Goal: Obtain resource: Download file/media

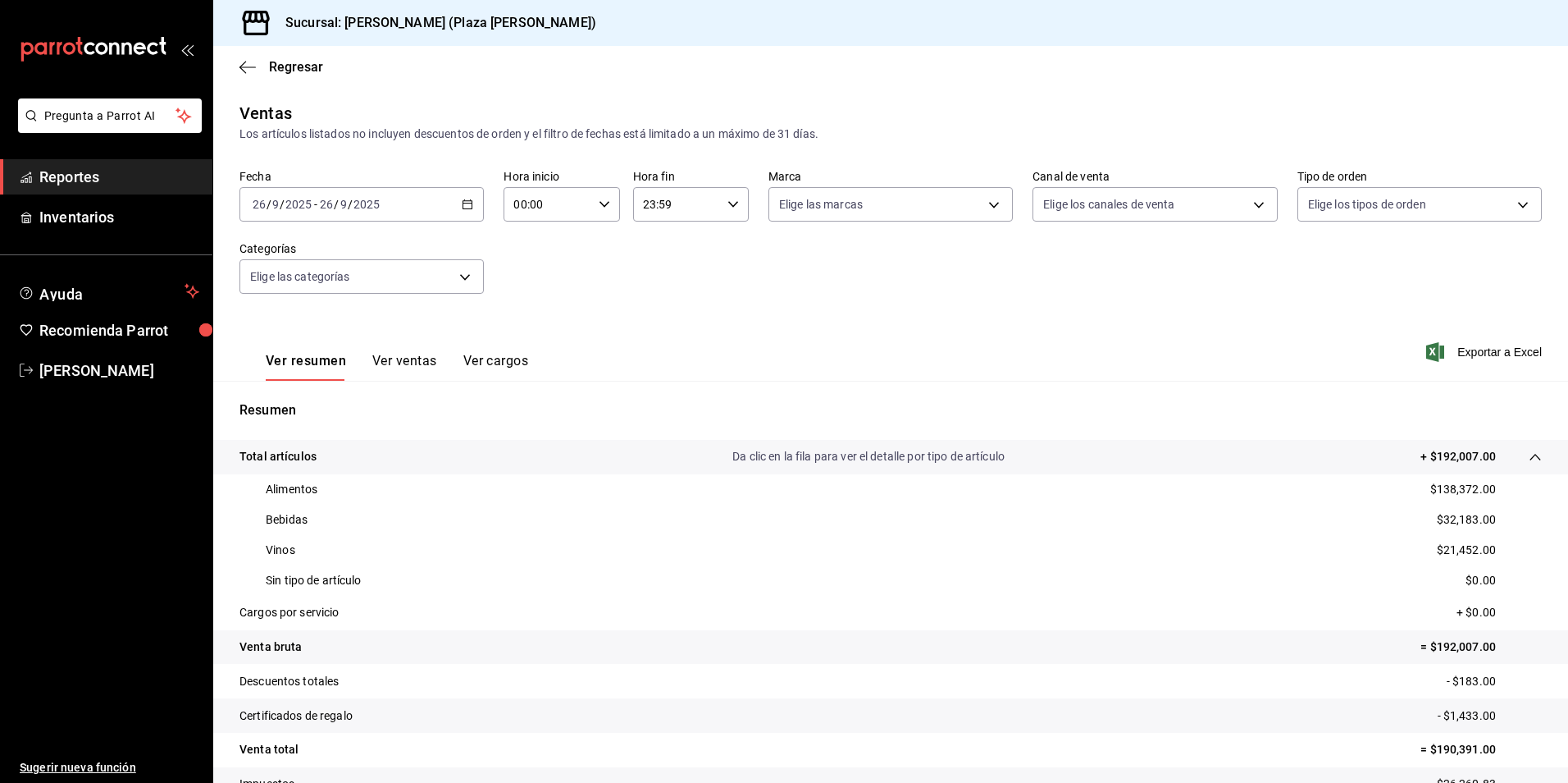
scroll to position [125, 0]
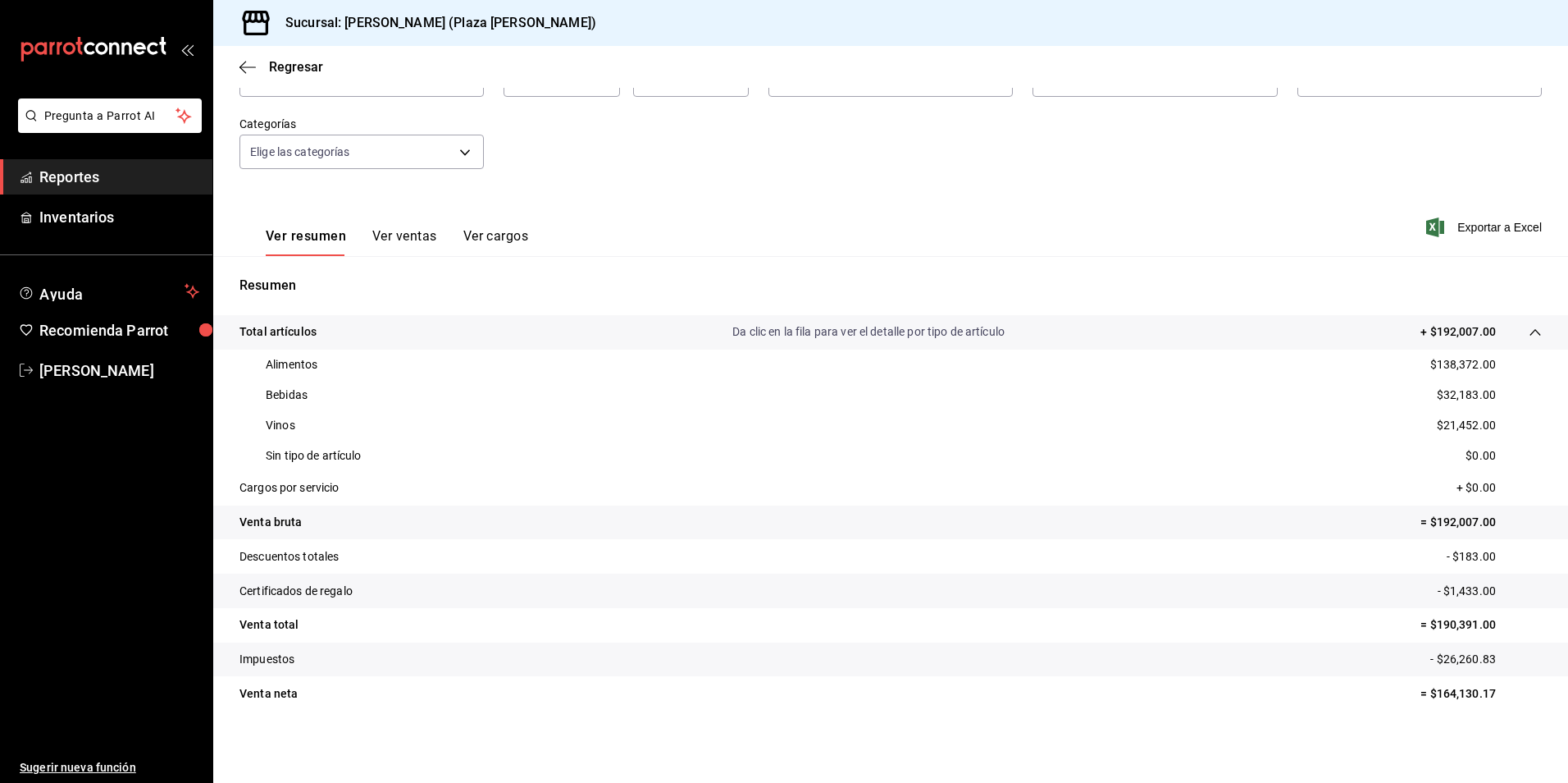
click at [81, 173] on span "Reportes" at bounding box center [119, 177] width 160 height 22
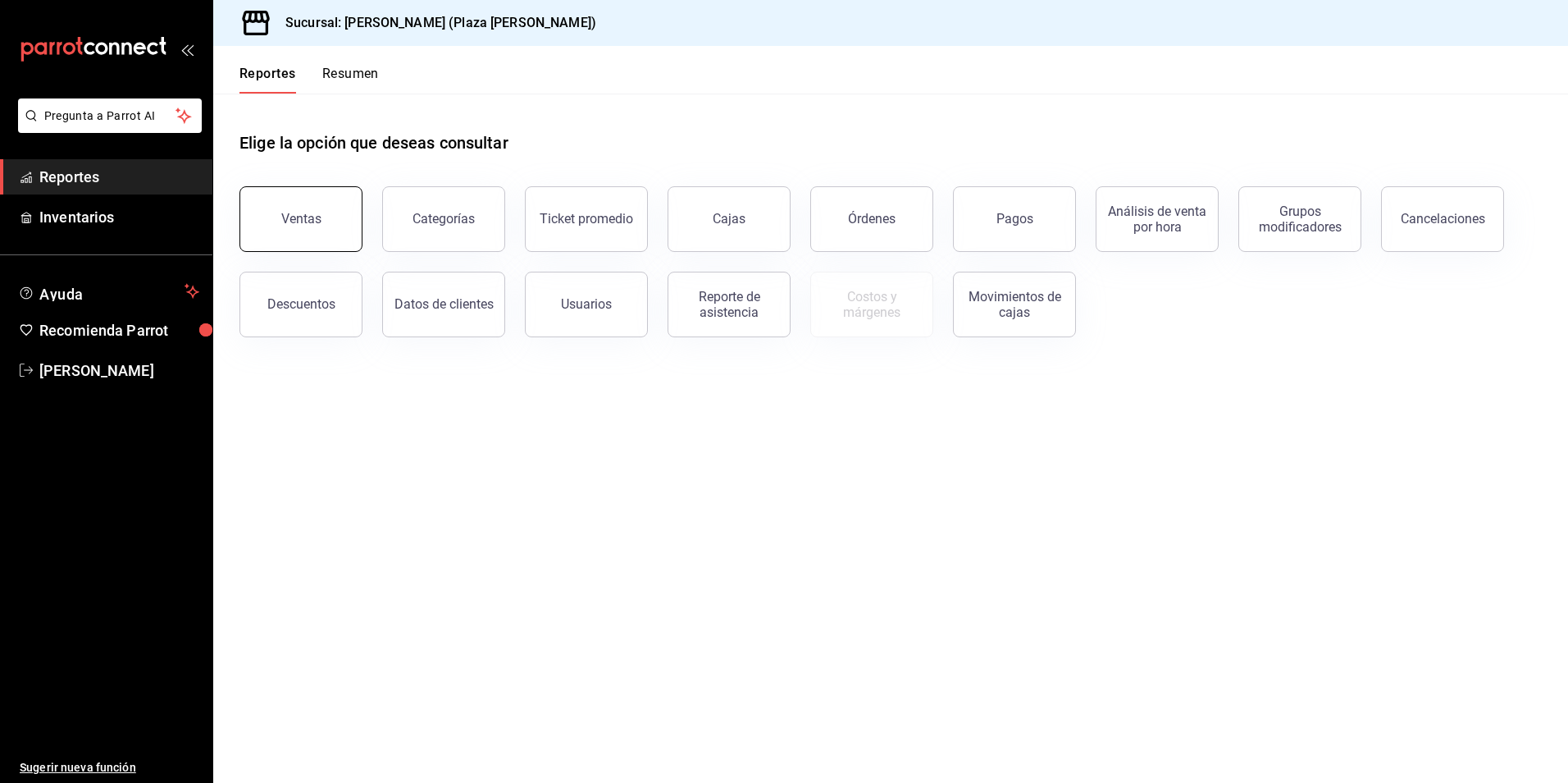
click at [331, 205] on button "Ventas" at bounding box center [301, 219] width 123 height 66
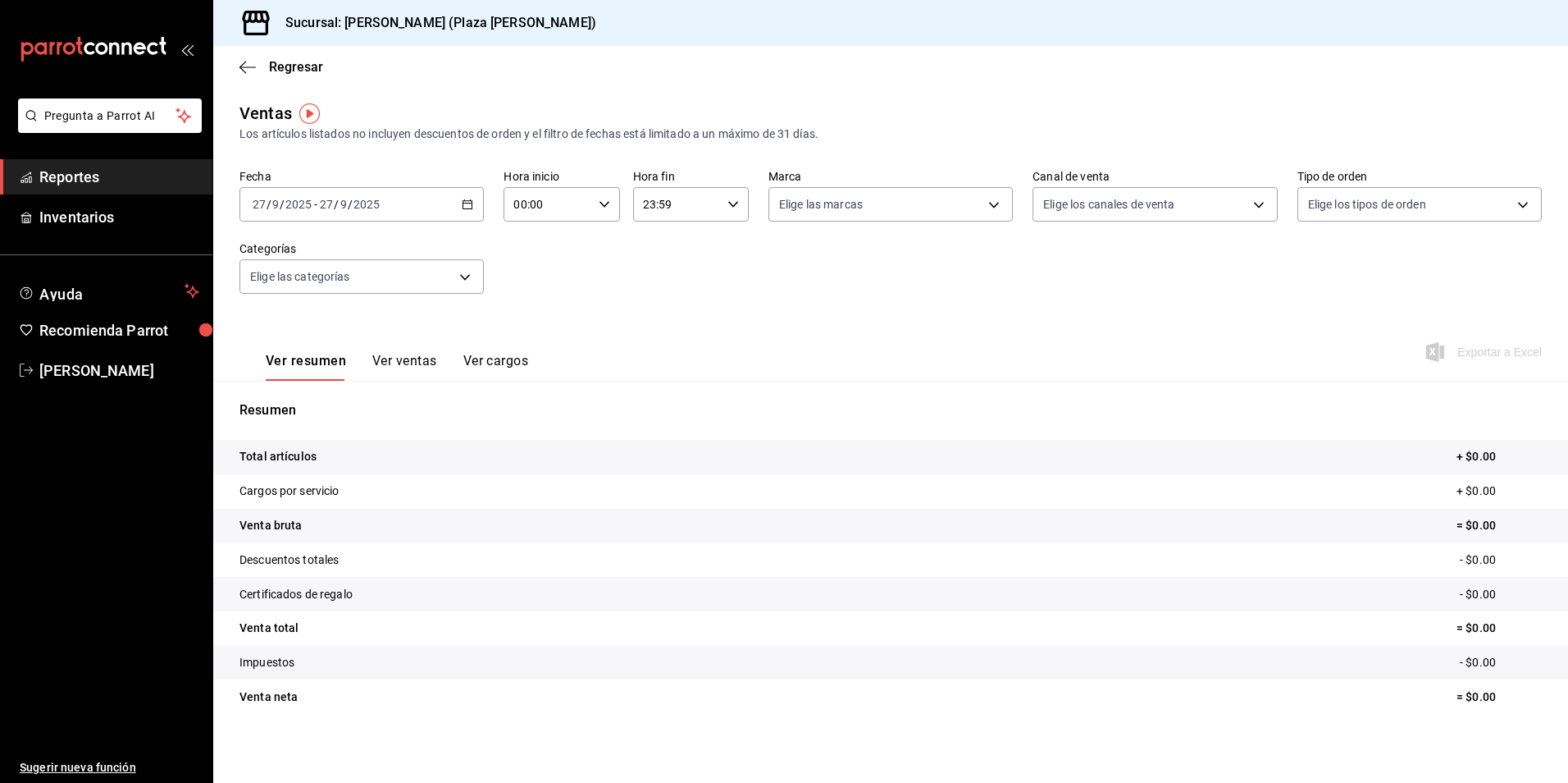
click at [467, 201] on \(Stroke\) "button" at bounding box center [467, 205] width 10 height 9
click at [308, 403] on span "Rango de fechas" at bounding box center [316, 401] width 127 height 18
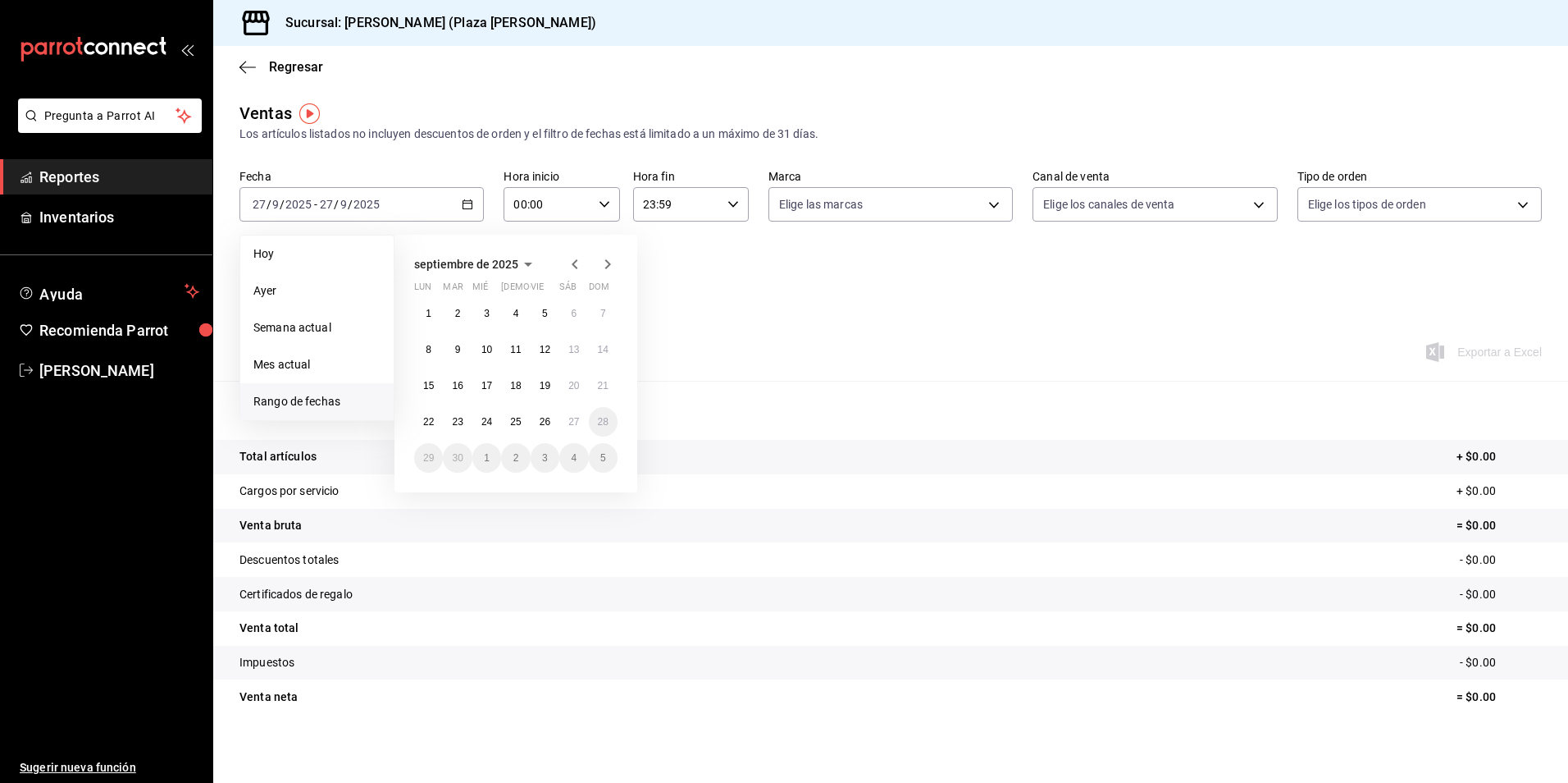
click at [574, 263] on icon "button" at bounding box center [574, 264] width 6 height 10
click at [546, 314] on abbr "1" at bounding box center [545, 314] width 6 height 11
click at [608, 271] on icon "button" at bounding box center [608, 263] width 20 height 20
click at [578, 266] on icon "button" at bounding box center [574, 263] width 20 height 20
click at [554, 316] on button "1" at bounding box center [544, 314] width 29 height 30
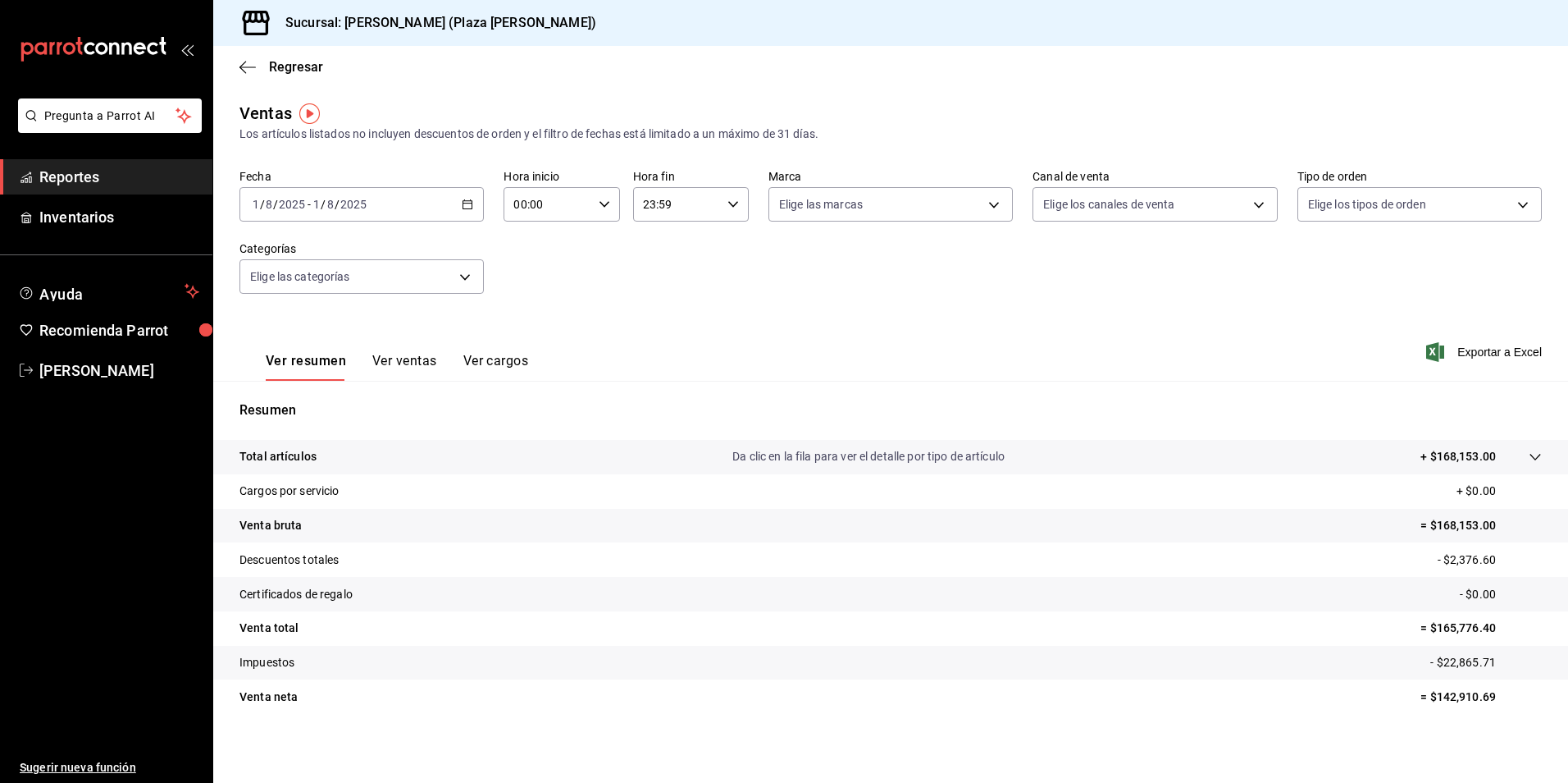
click at [467, 204] on \(Stroke\) "button" at bounding box center [468, 203] width 9 height 1
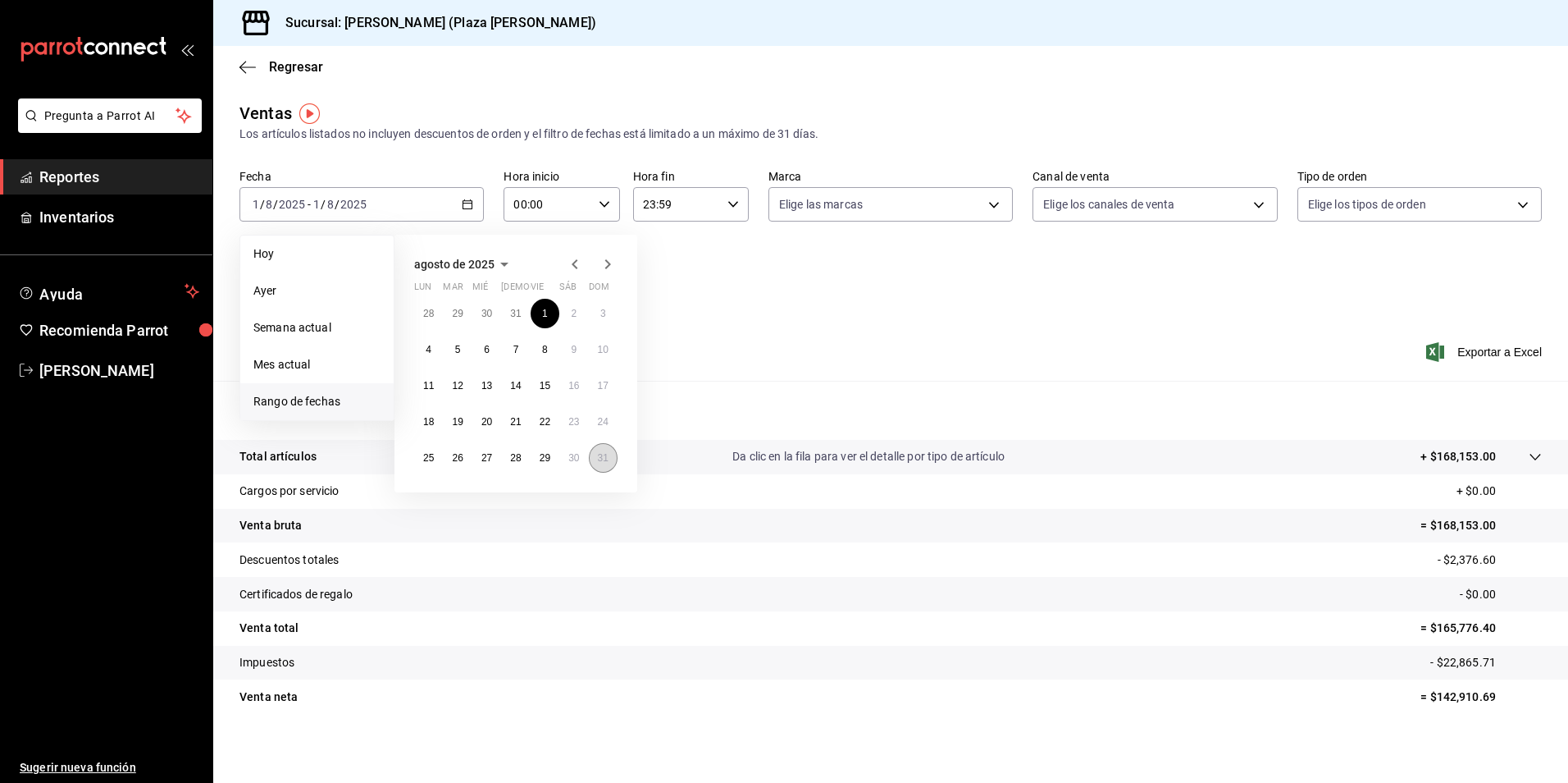
click at [596, 453] on button "31" at bounding box center [603, 458] width 29 height 30
click at [542, 318] on button "1" at bounding box center [544, 314] width 29 height 30
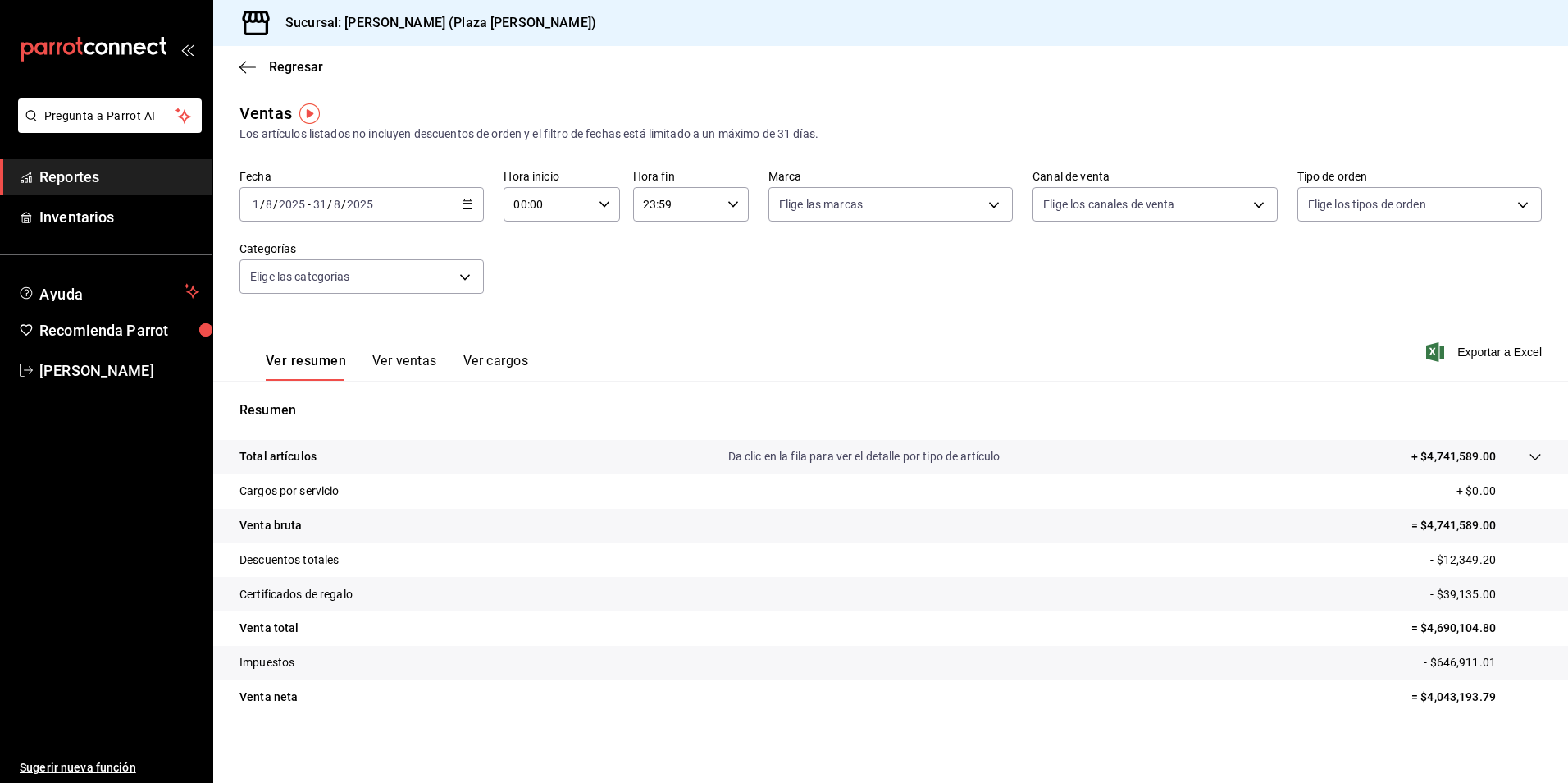
click at [604, 207] on icon "button" at bounding box center [604, 204] width 11 height 11
click at [536, 279] on span "05" at bounding box center [529, 279] width 31 height 13
type input "05:00"
click at [677, 272] on div at bounding box center [784, 391] width 1568 height 783
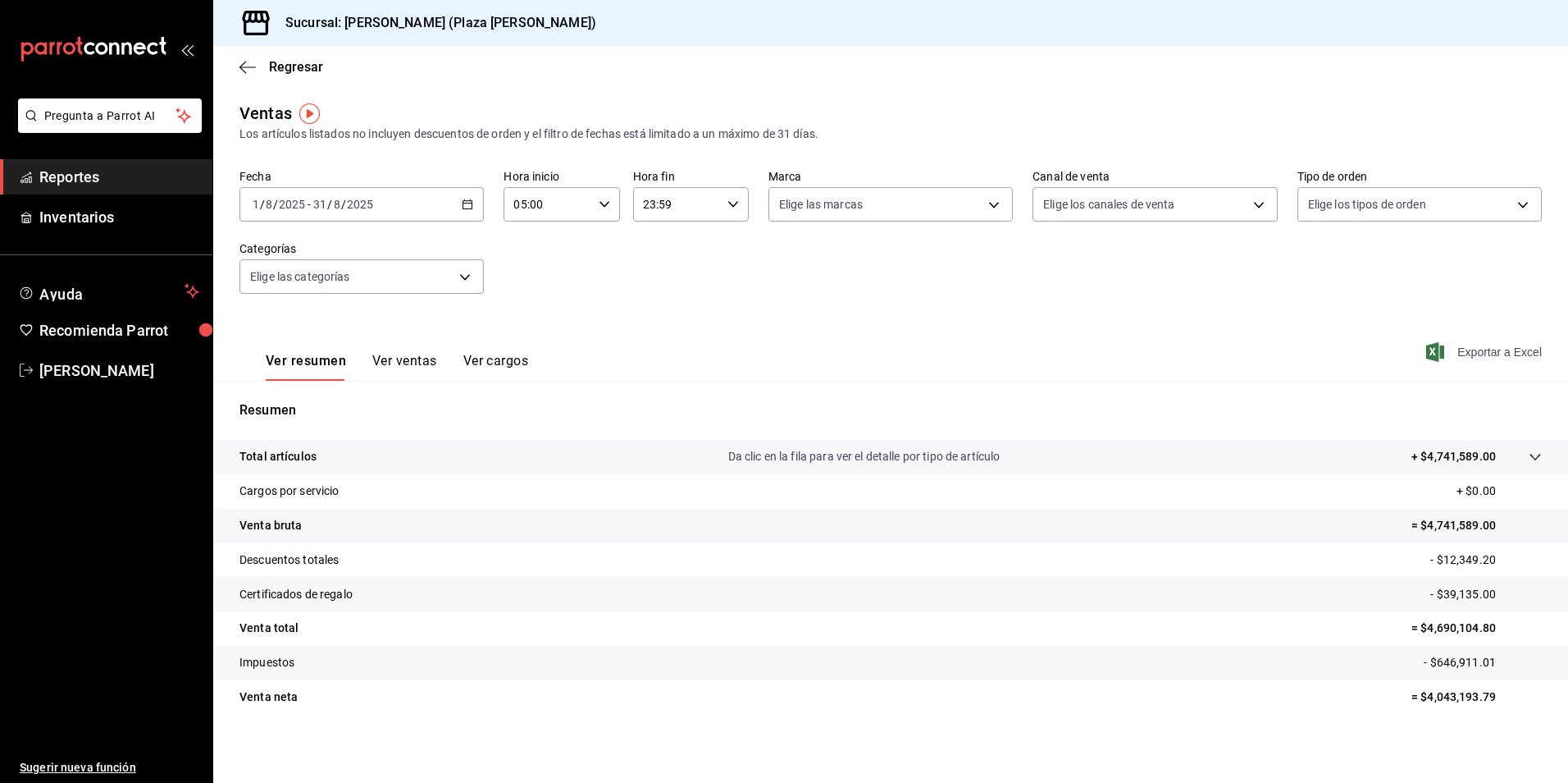
click at [1499, 348] on span "Exportar a Excel" at bounding box center [1485, 352] width 113 height 20
click at [1476, 67] on div "Regresar" at bounding box center [891, 66] width 1355 height 42
click at [102, 175] on span "Reportes" at bounding box center [119, 177] width 160 height 22
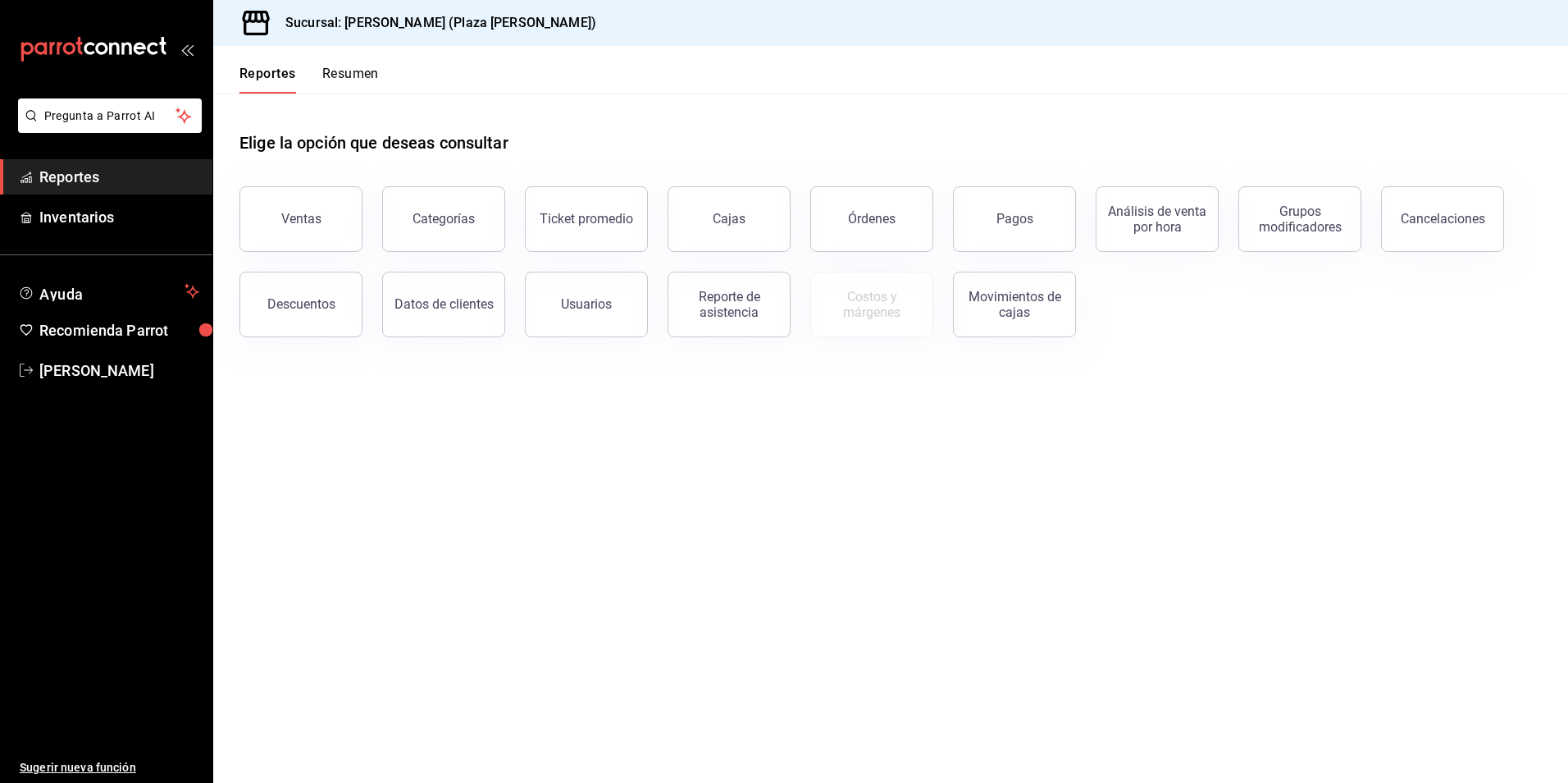
click at [377, 86] on button "Resumen" at bounding box center [350, 80] width 57 height 28
